Goal: Task Accomplishment & Management: Manage account settings

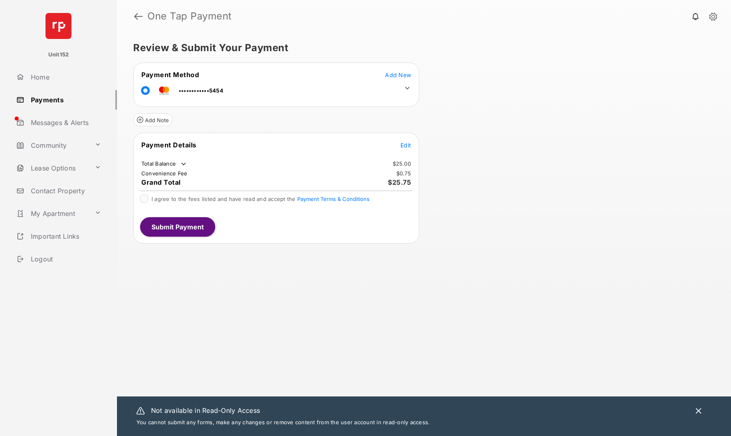
click at [408, 87] on icon at bounding box center [407, 87] width 7 height 7
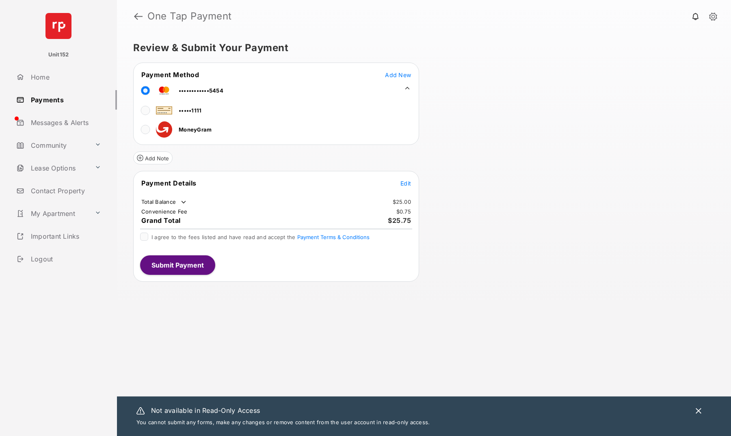
click at [402, 74] on span "Add New" at bounding box center [398, 74] width 26 height 7
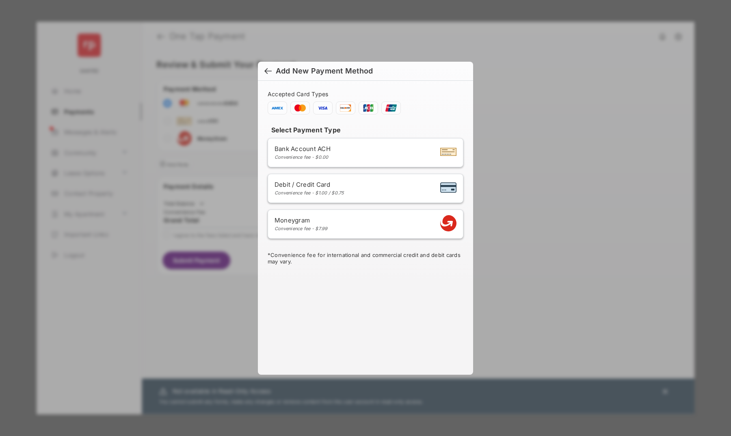
click at [270, 70] on div at bounding box center [267, 71] width 7 height 9
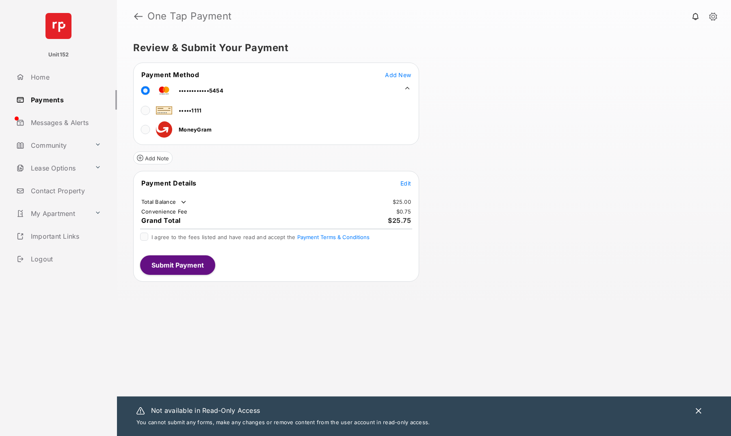
click at [138, 18] on link at bounding box center [138, 15] width 9 height 19
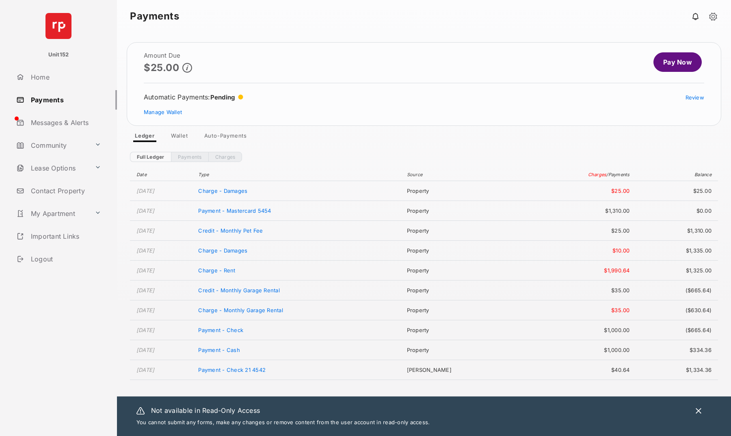
click at [175, 134] on link "Wallet" at bounding box center [180, 137] width 30 height 10
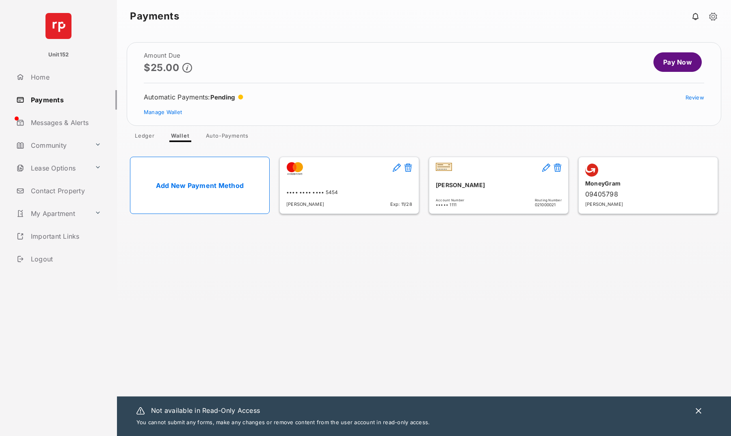
click at [174, 196] on link "Add New Payment Method" at bounding box center [200, 185] width 140 height 57
